Goal: Task Accomplishment & Management: Manage account settings

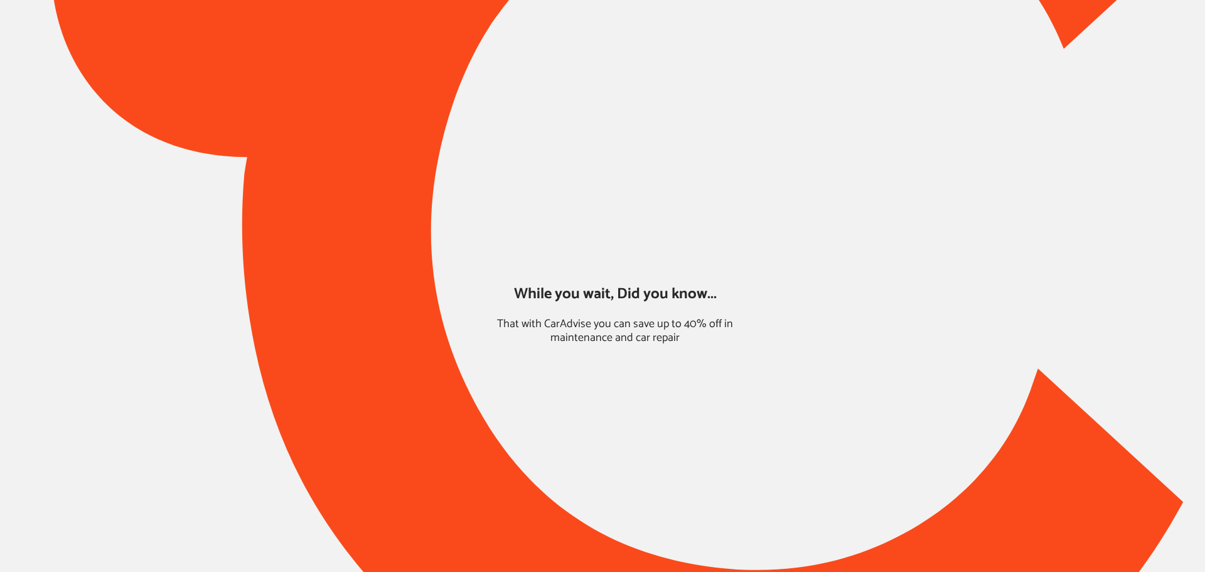
type input "*****"
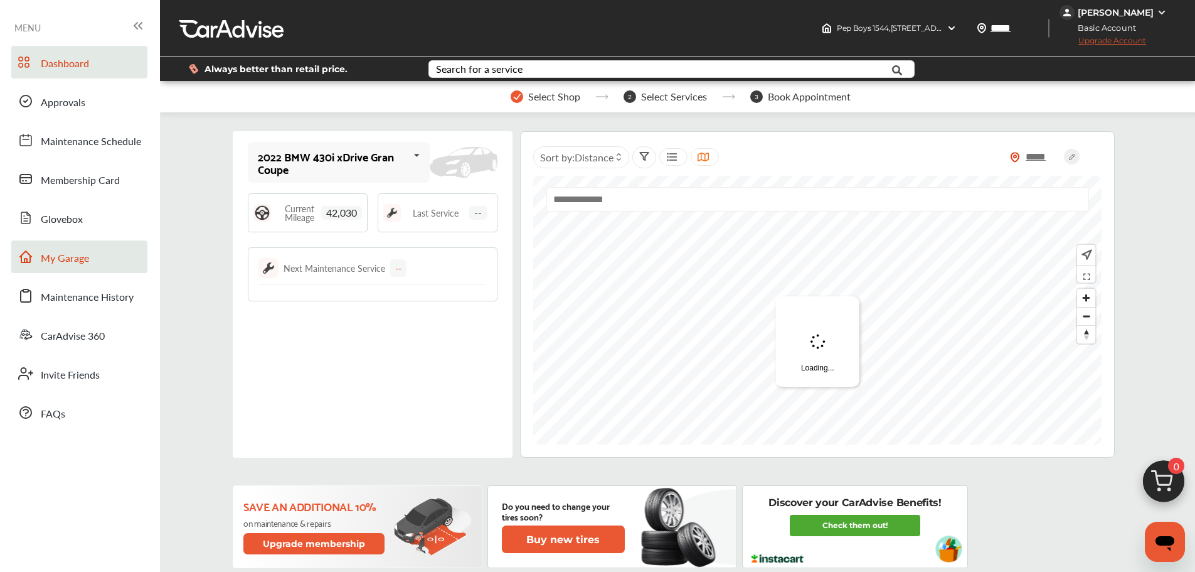
click at [87, 248] on link "My Garage" at bounding box center [79, 256] width 136 height 33
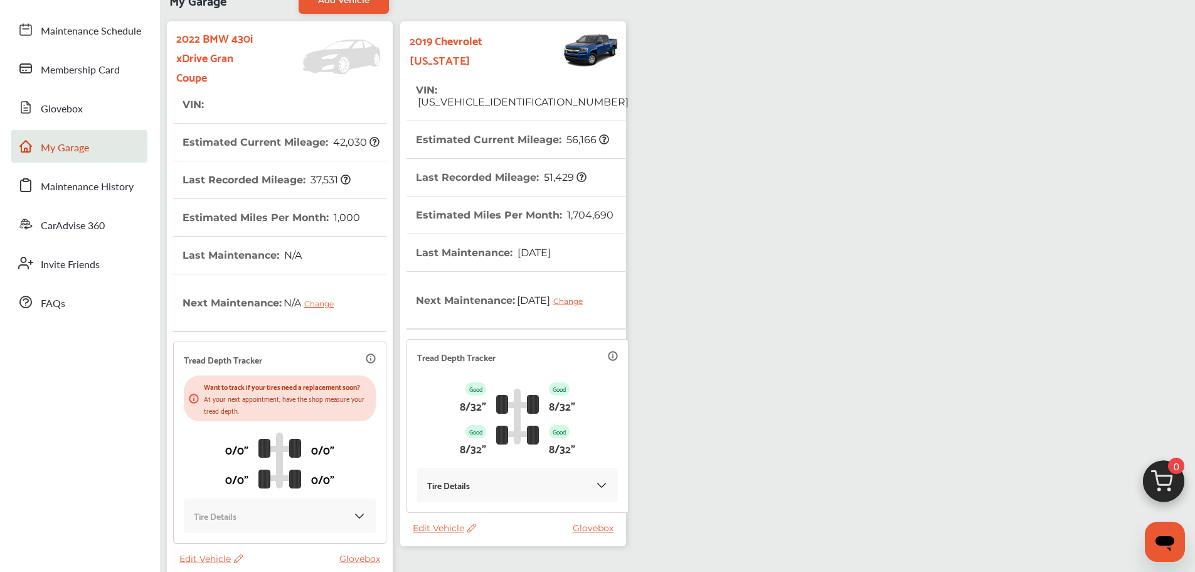
scroll to position [224, 0]
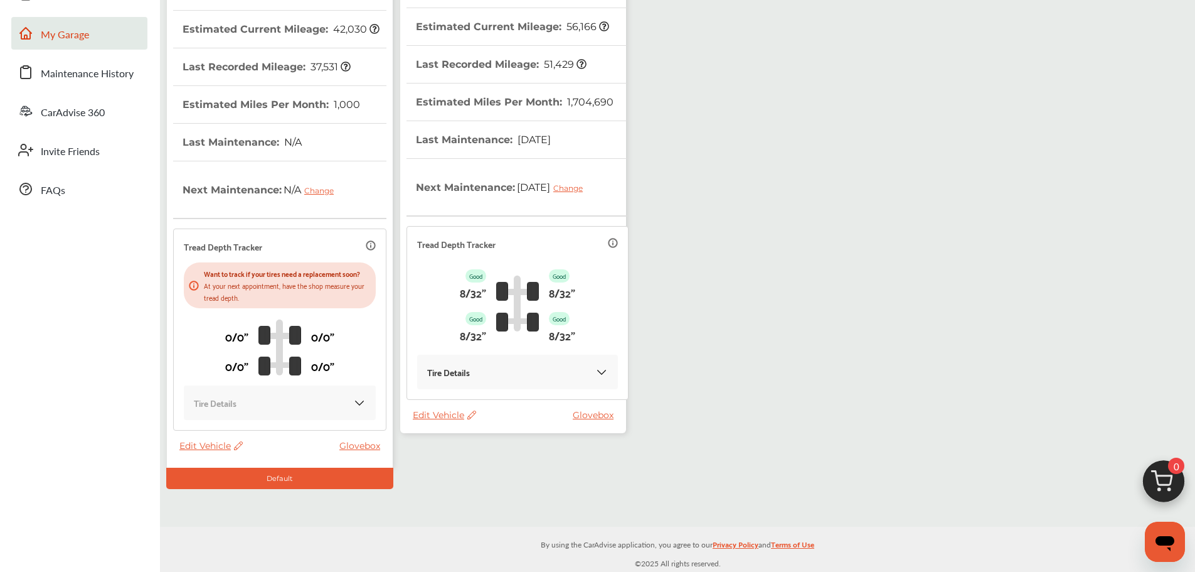
click at [433, 413] on span "Edit Vehicle" at bounding box center [444, 414] width 63 height 11
click at [468, 465] on div "Use this vehicle" at bounding box center [489, 465] width 113 height 19
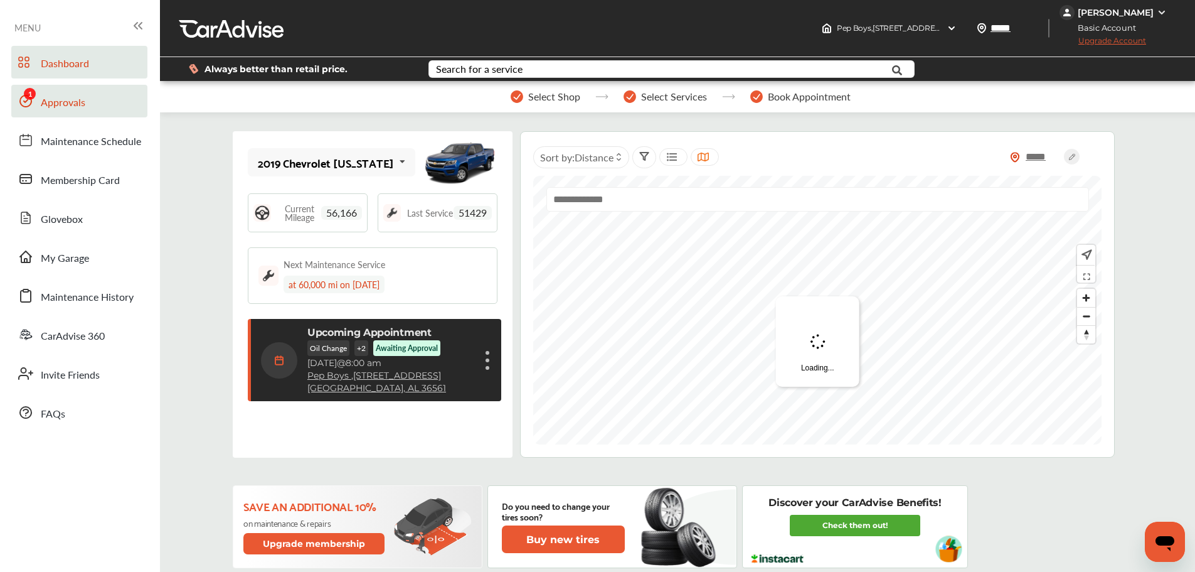
click at [48, 108] on span "Approvals" at bounding box center [63, 103] width 45 height 16
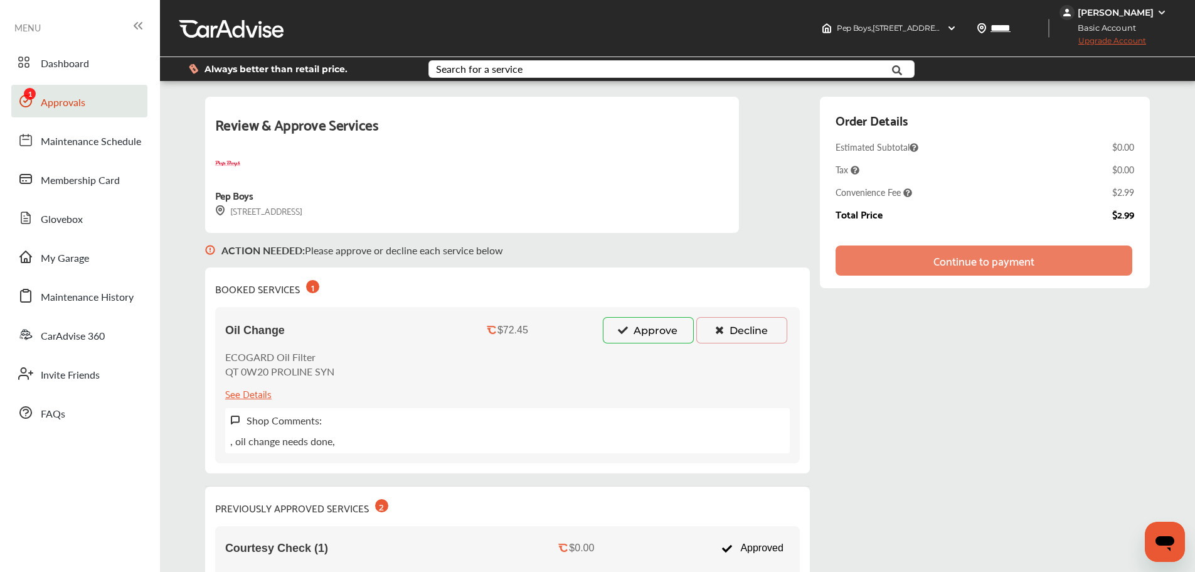
click at [607, 332] on button "Approve" at bounding box center [648, 330] width 91 height 26
